Goal: Check status: Check status

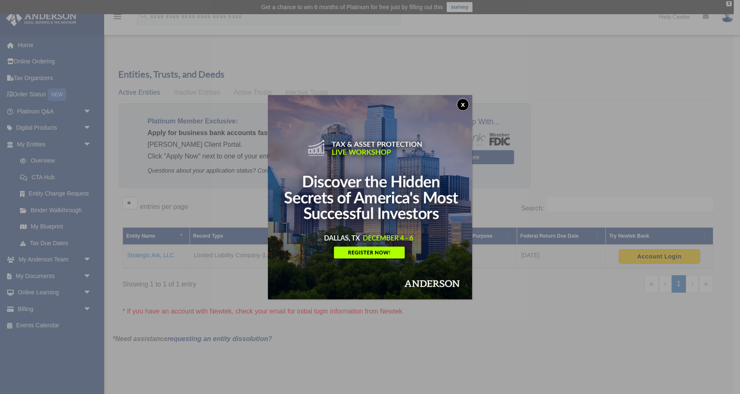
click at [466, 102] on button "x" at bounding box center [462, 104] width 12 height 12
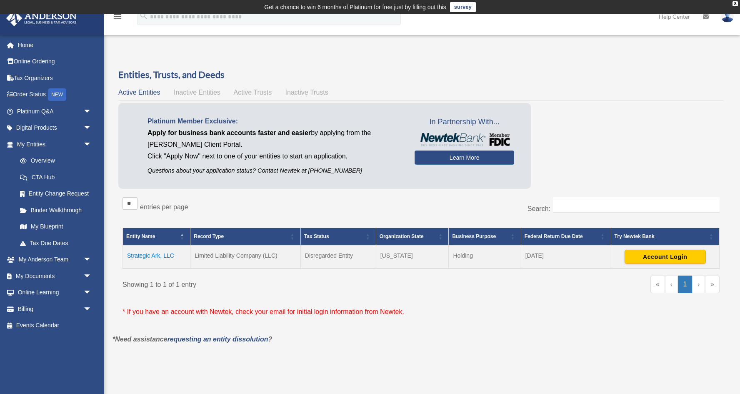
click at [164, 255] on td "Strategic Ark, LLC" at bounding box center [156, 256] width 67 height 23
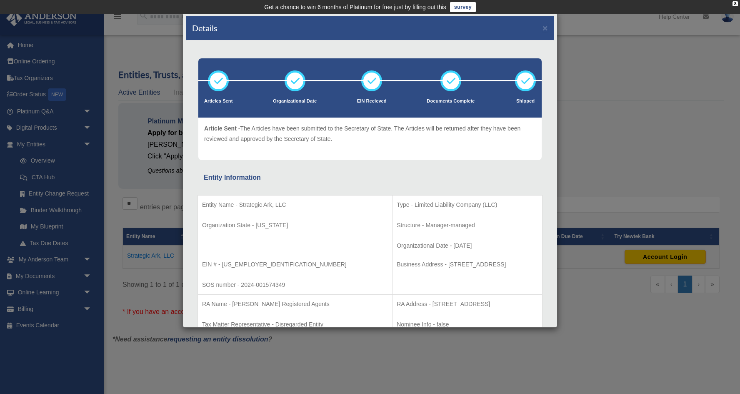
click at [346, 179] on div "Entity Information" at bounding box center [370, 178] width 332 height 12
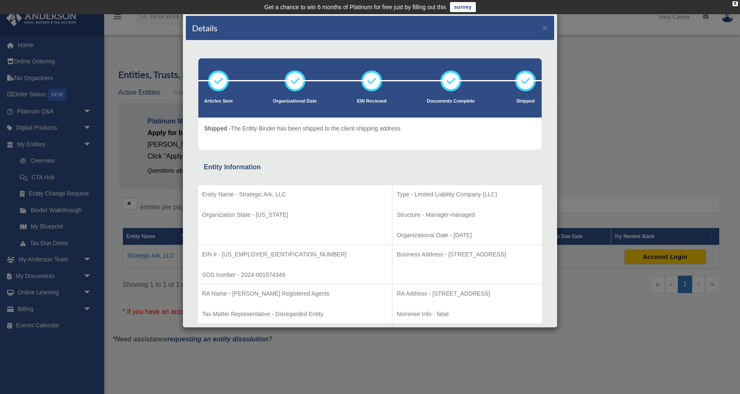
click at [469, 203] on td "Type - Limited Liability Company (LLC) Structure - Manager-managed Organization…" at bounding box center [467, 215] width 150 height 60
click at [546, 30] on button "×" at bounding box center [544, 27] width 5 height 9
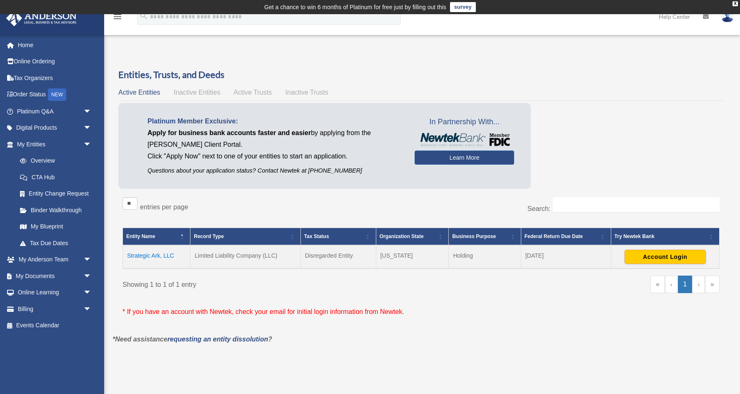
click at [567, 64] on div at bounding box center [630, 63] width 197 height 10
click at [667, 256] on button "Account Login" at bounding box center [664, 256] width 81 height 14
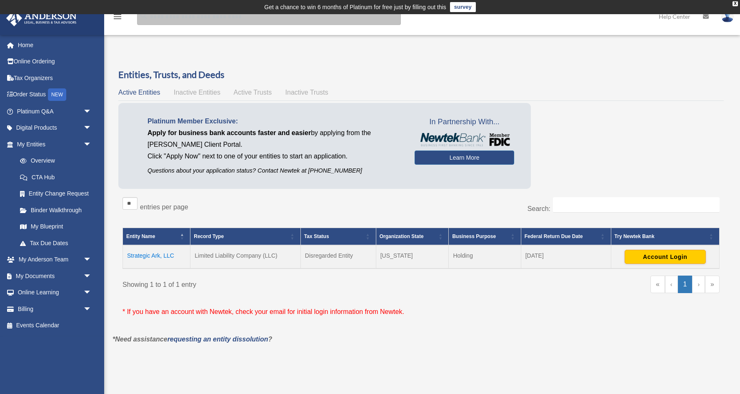
click at [222, 18] on input "search" at bounding box center [269, 16] width 264 height 17
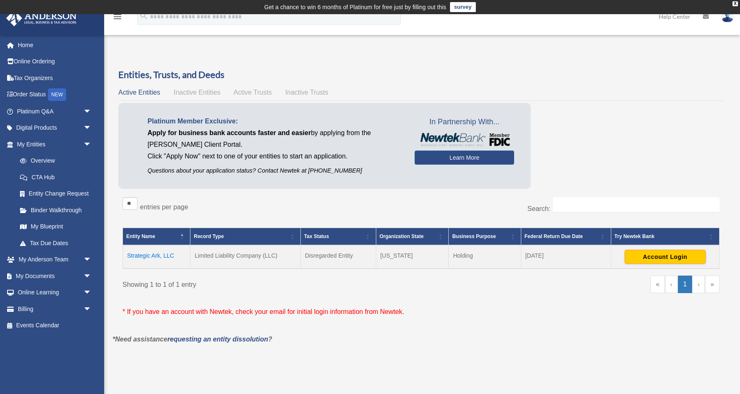
click at [217, 50] on div "Overview [EMAIL_ADDRESS][DOMAIN_NAME] Sign Out [EMAIL_ADDRESS][DOMAIN_NAME] Hom…" at bounding box center [370, 205] width 740 height 323
click at [35, 127] on link "Digital Products arrow_drop_down" at bounding box center [55, 128] width 98 height 17
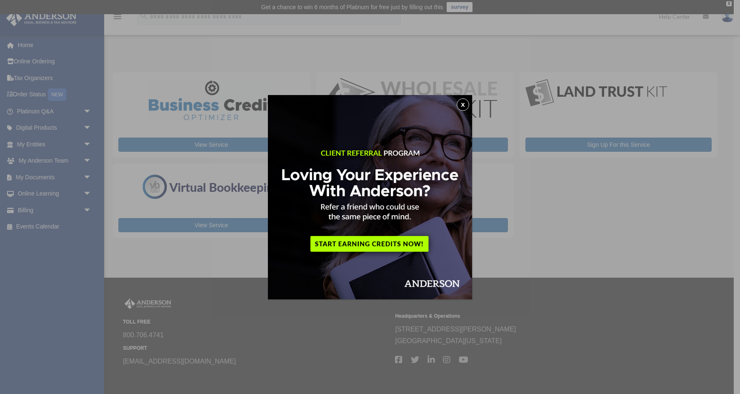
click at [465, 105] on button "x" at bounding box center [462, 104] width 12 height 12
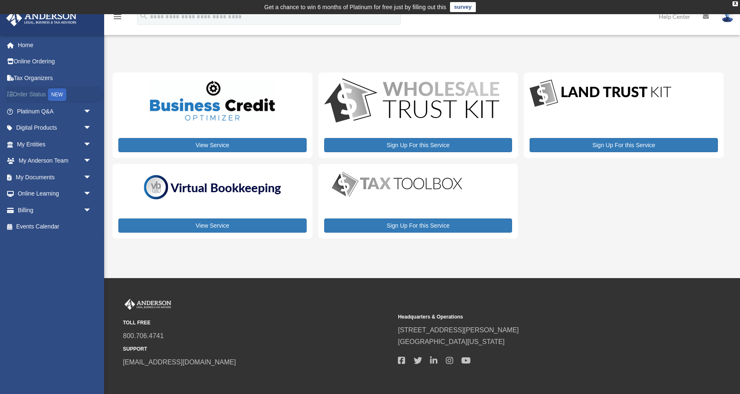
click at [32, 92] on link "Order Status NEW" at bounding box center [55, 94] width 98 height 17
